Goal: Task Accomplishment & Management: Use online tool/utility

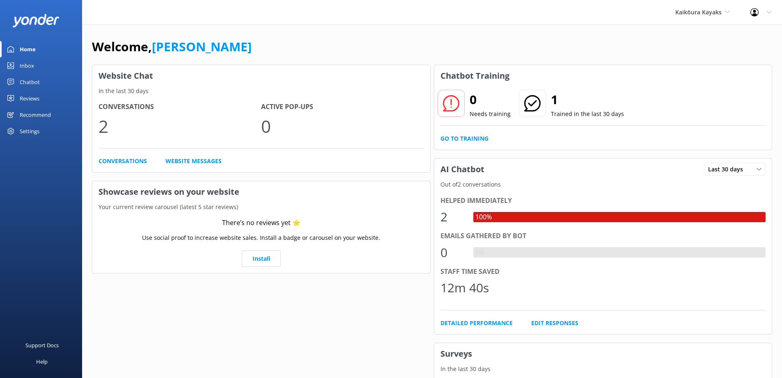
click at [30, 101] on div "Reviews" at bounding box center [30, 98] width 20 height 16
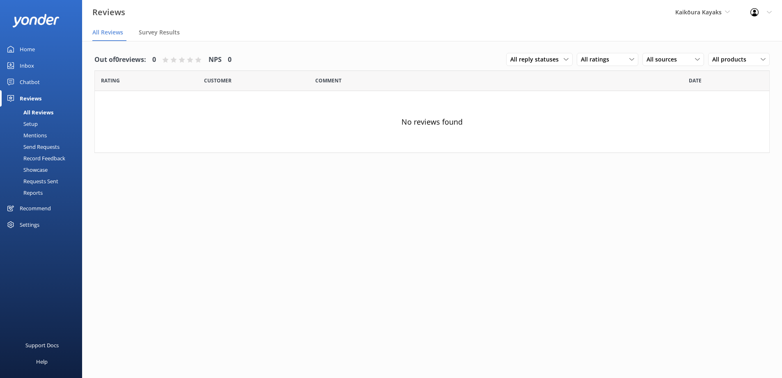
click at [33, 125] on div "Setup" at bounding box center [21, 123] width 33 height 11
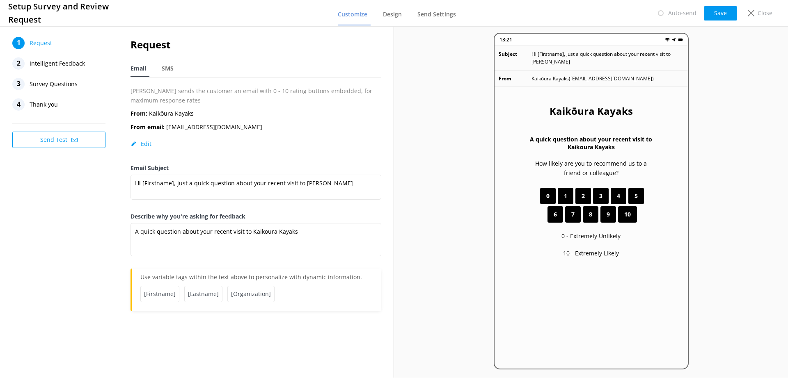
click at [72, 62] on span "Intelligent Feedback" at bounding box center [57, 63] width 55 height 12
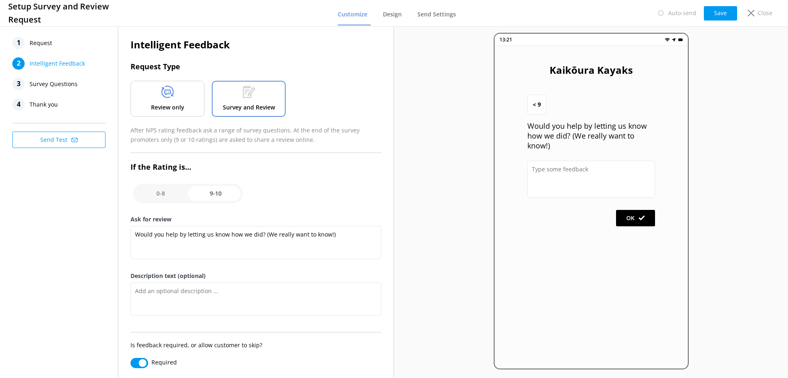
scroll to position [11, 0]
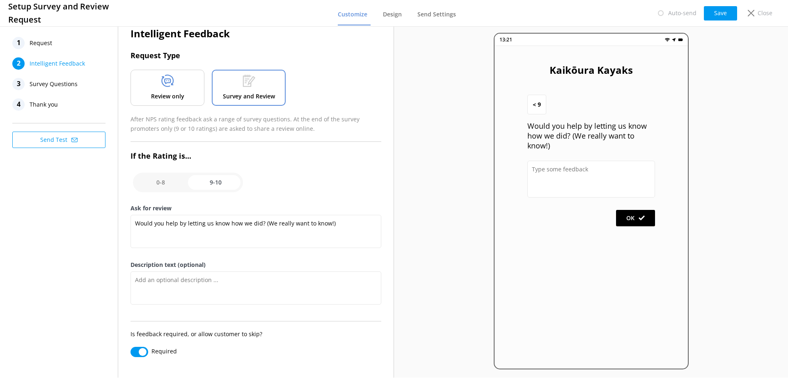
click at [169, 89] on div at bounding box center [167, 83] width 13 height 16
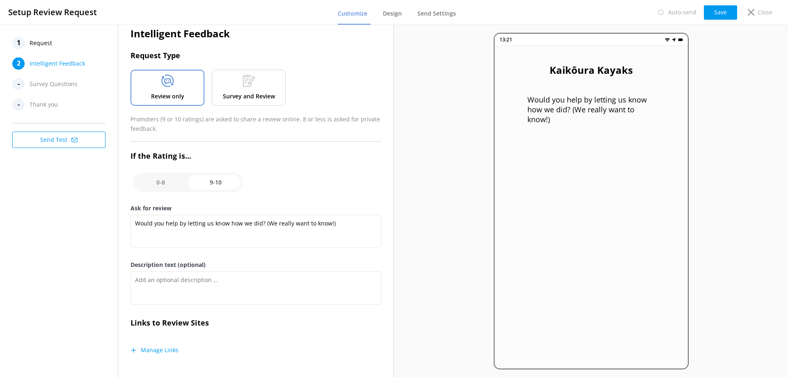
click at [283, 94] on div "Survey and Review" at bounding box center [249, 88] width 74 height 36
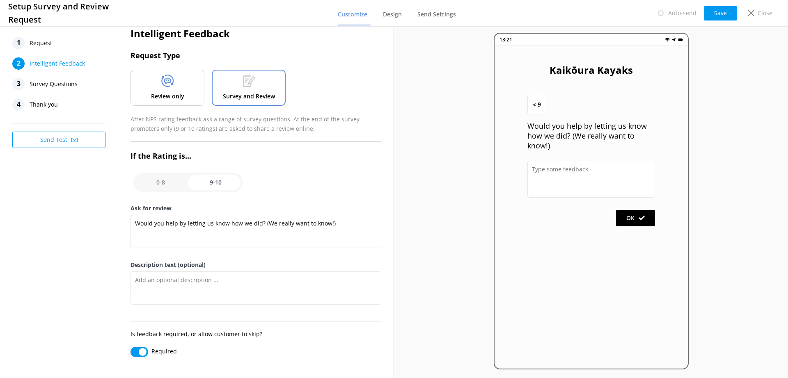
click at [160, 99] on p "Review only" at bounding box center [167, 96] width 33 height 9
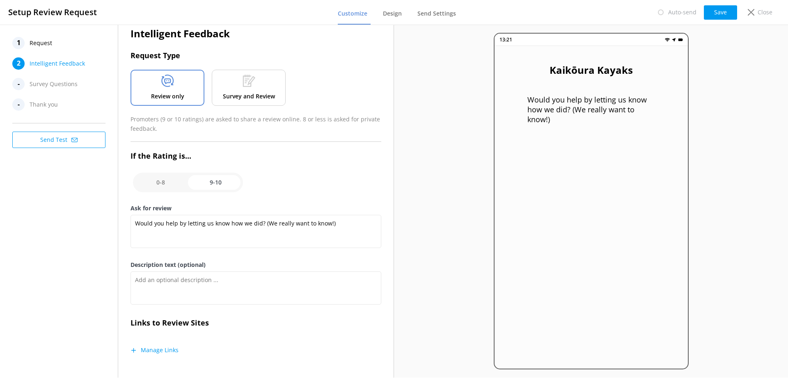
click at [257, 99] on p "Survey and Review" at bounding box center [249, 96] width 52 height 9
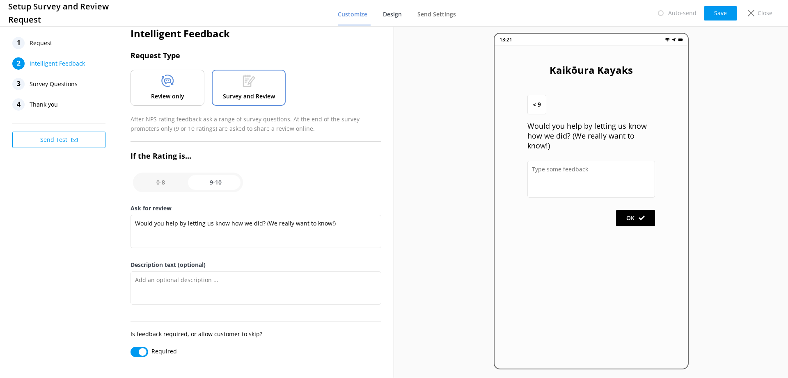
click at [400, 11] on span "Design" at bounding box center [392, 14] width 19 height 8
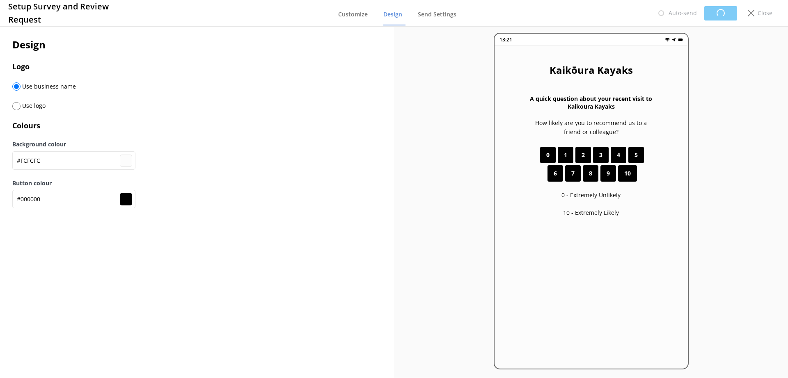
type input "#fcfcfc"
click at [439, 17] on span "Send Settings" at bounding box center [436, 14] width 39 height 8
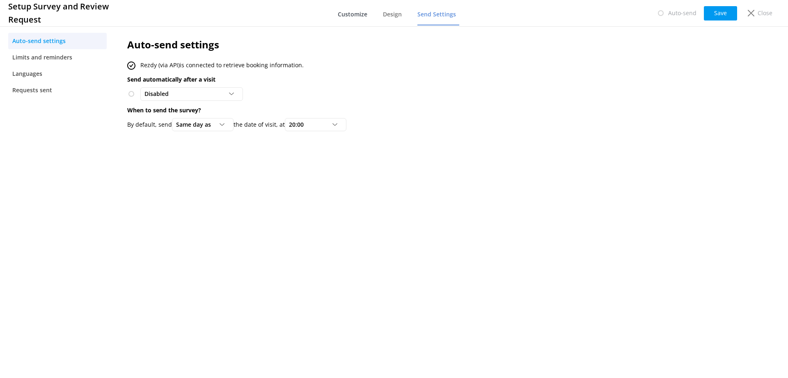
click at [347, 21] on link "Customize" at bounding box center [354, 14] width 33 height 21
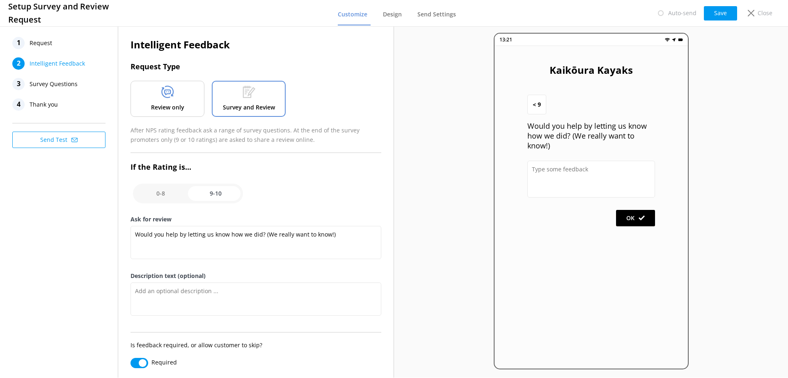
click at [160, 101] on div "Review only" at bounding box center [167, 99] width 74 height 36
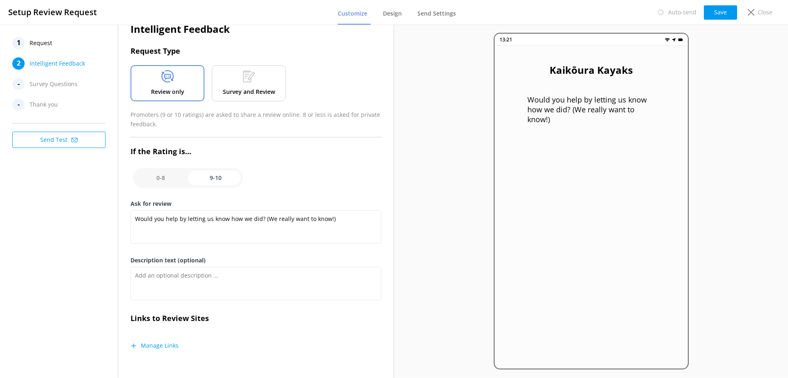
click at [260, 87] on p "Survey and Review" at bounding box center [249, 91] width 52 height 9
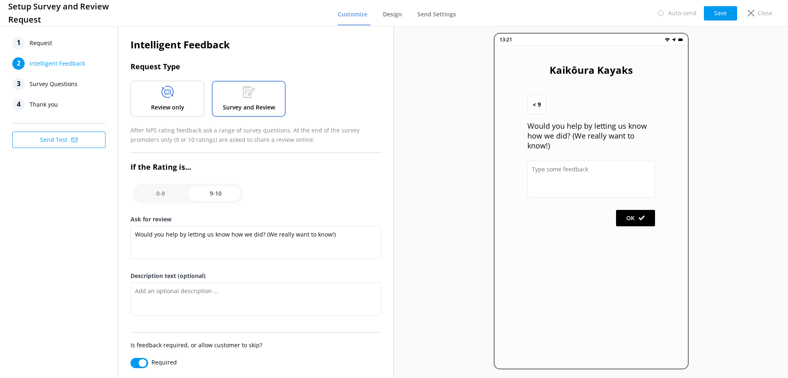
scroll to position [11, 0]
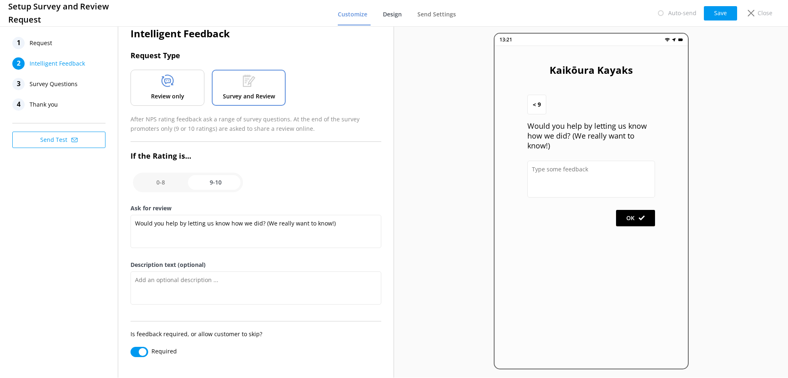
click at [396, 10] on span "Design" at bounding box center [392, 14] width 19 height 8
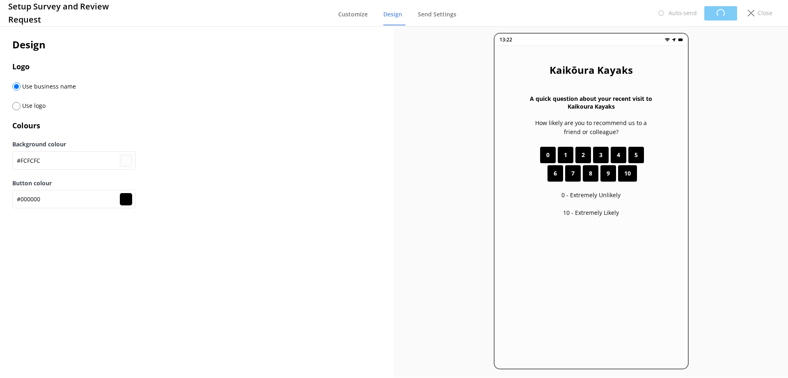
type input "#fcfcfc"
click at [444, 14] on span "Send Settings" at bounding box center [436, 14] width 39 height 8
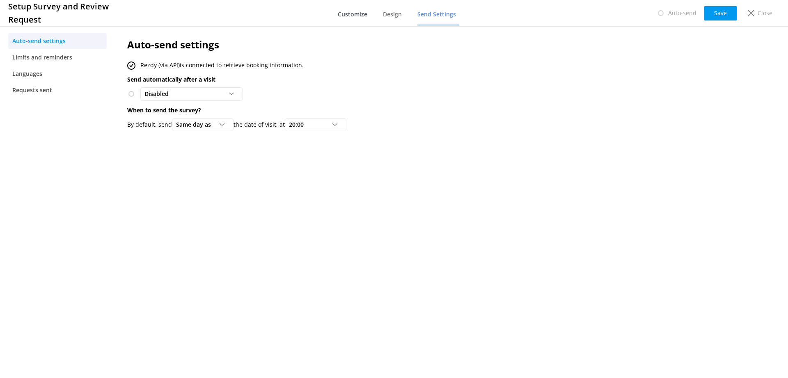
click at [344, 13] on span "Customize" at bounding box center [353, 14] width 30 height 8
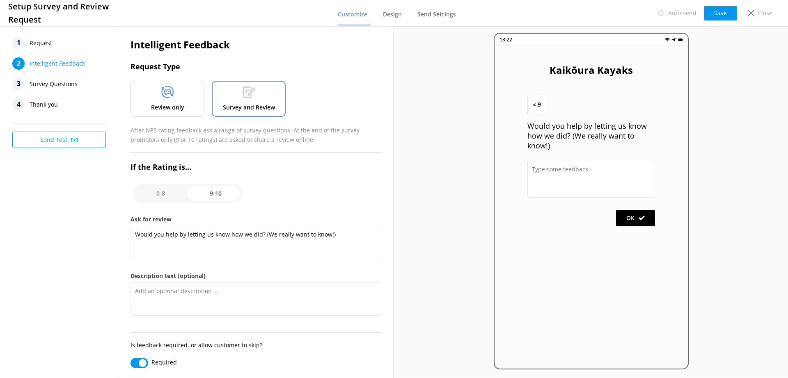
click at [185, 104] on div "Review only" at bounding box center [167, 99] width 74 height 36
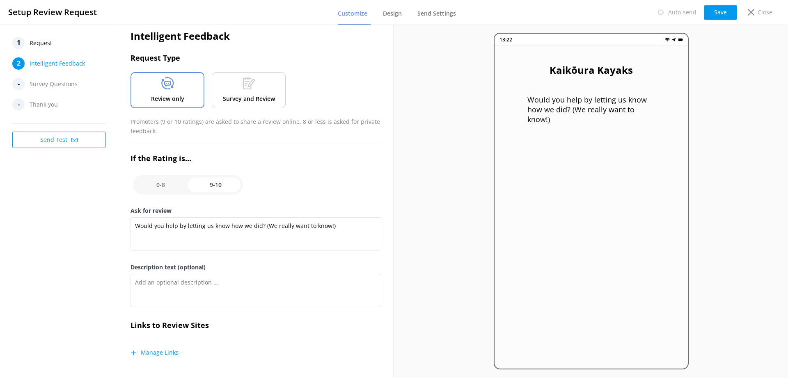
scroll to position [16, 0]
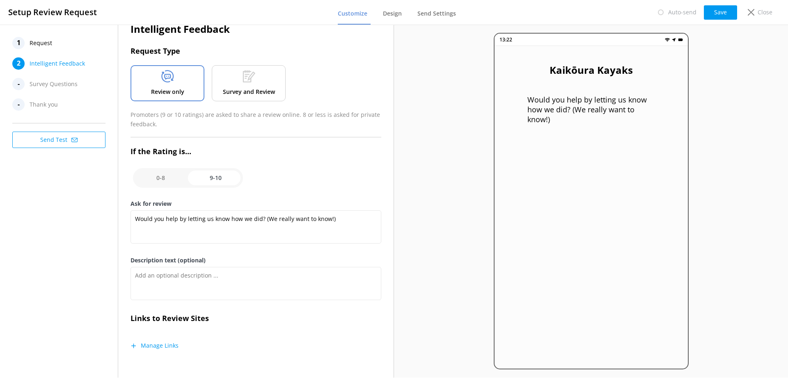
click at [155, 347] on button "Manage Links" at bounding box center [154, 346] width 48 height 8
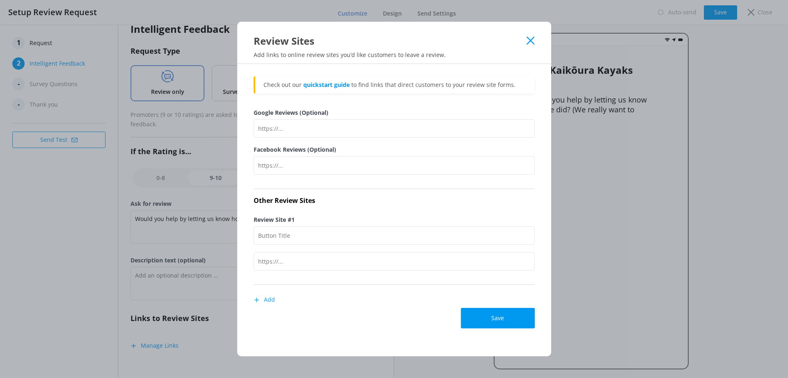
click at [530, 41] on use at bounding box center [530, 41] width 8 height 8
